Goal: Feedback & Contribution: Leave review/rating

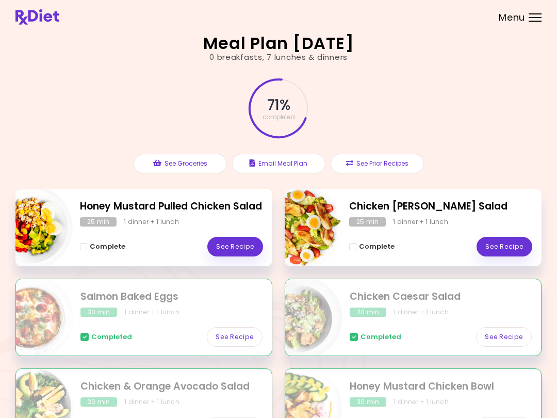
click at [239, 246] on link "See Recipe" at bounding box center [235, 247] width 56 height 20
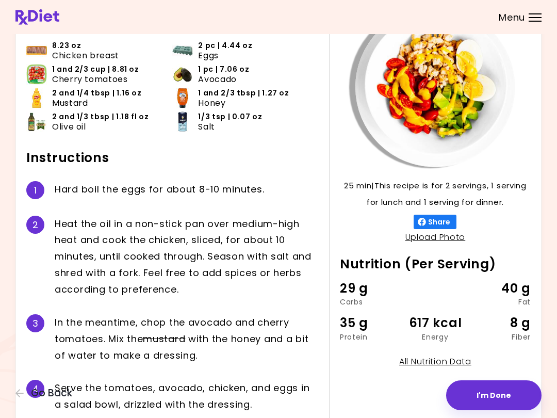
scroll to position [127, 0]
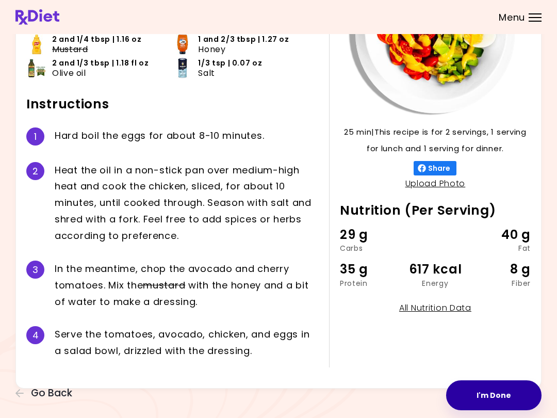
click at [417, 396] on button "I'm Done" at bounding box center [493, 395] width 95 height 30
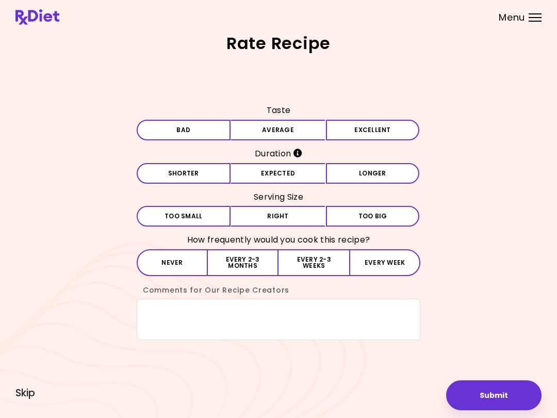
click at [302, 131] on button "Average" at bounding box center [278, 130] width 94 height 21
click at [297, 171] on button "Expected" at bounding box center [278, 173] width 94 height 21
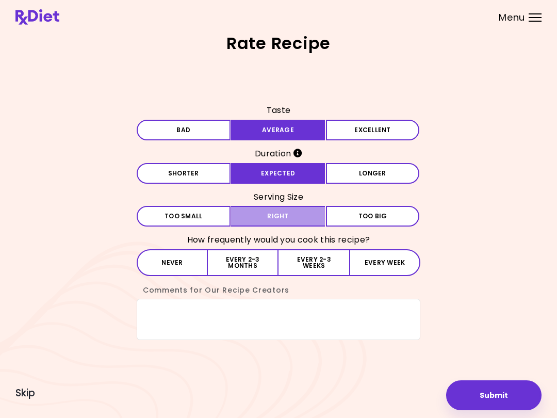
click at [288, 220] on button "Right" at bounding box center [278, 216] width 94 height 21
click at [255, 263] on button "Every 2-3 months" at bounding box center [243, 262] width 71 height 27
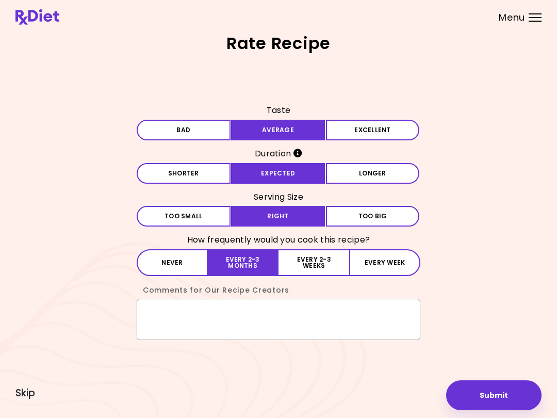
click at [175, 317] on textarea "Comments for Our Recipe Creators" at bounding box center [279, 319] width 284 height 41
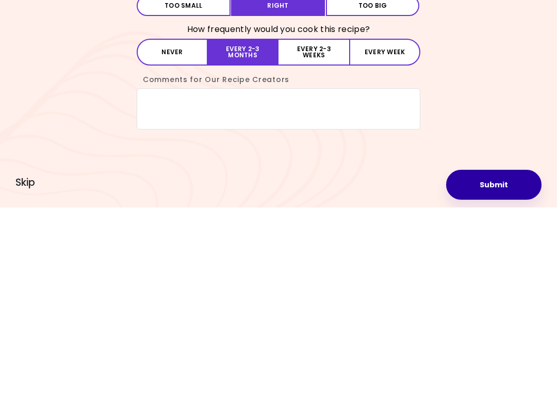
click at [417, 380] on button "Submit" at bounding box center [493, 395] width 95 height 30
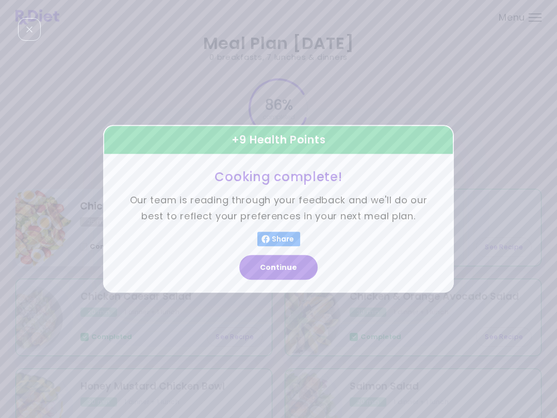
click at [295, 256] on button "Continue" at bounding box center [278, 267] width 78 height 25
